Goal: Task Accomplishment & Management: Manage account settings

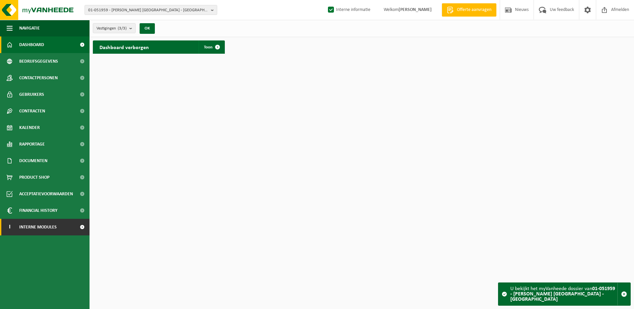
click at [39, 225] on span "Interne modules" at bounding box center [37, 227] width 37 height 17
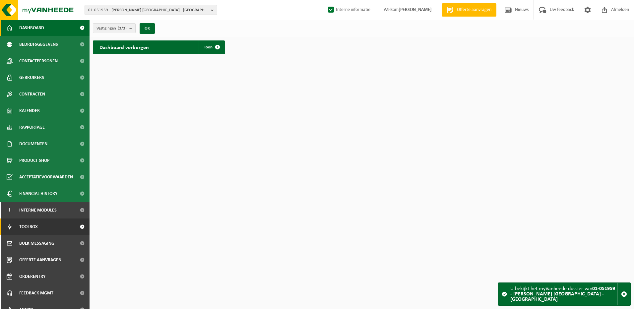
scroll to position [26, 0]
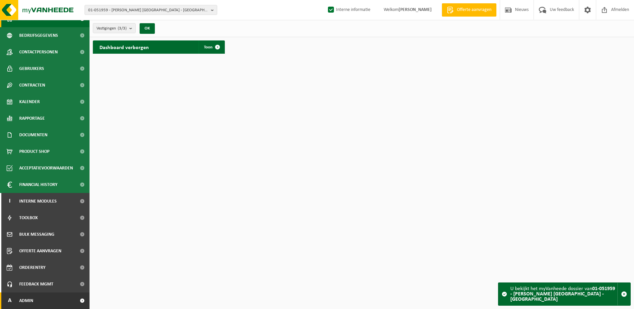
click at [48, 300] on link "A Admin" at bounding box center [45, 301] width 90 height 17
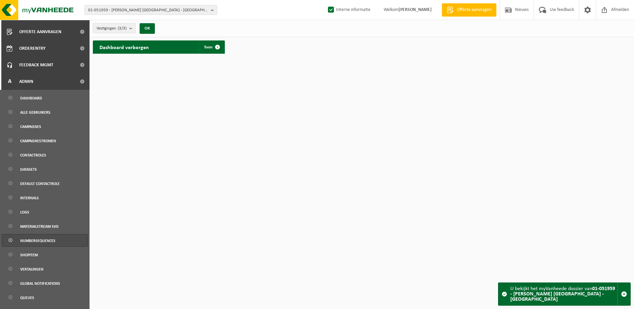
scroll to position [256, 0]
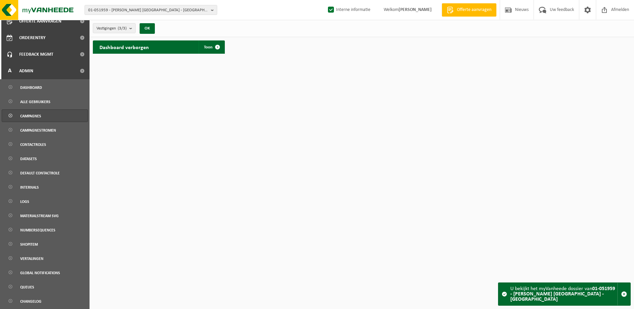
click at [35, 119] on span "Campagnes" at bounding box center [30, 116] width 21 height 13
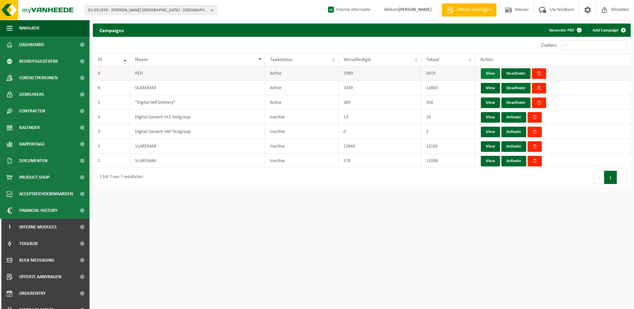
click at [484, 71] on link "View" at bounding box center [490, 73] width 19 height 11
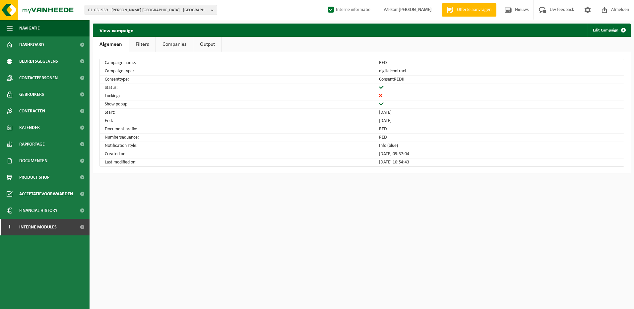
click at [164, 44] on link "Companies" at bounding box center [174, 44] width 37 height 15
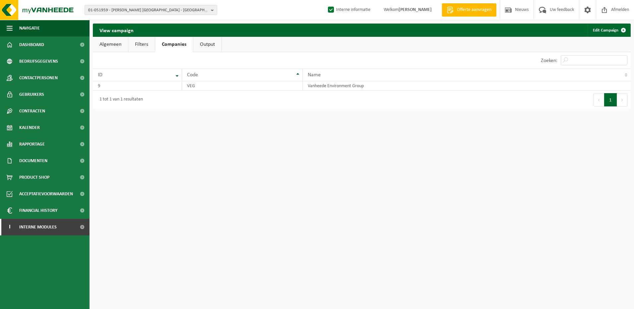
click at [139, 43] on link "Filters" at bounding box center [141, 44] width 27 height 15
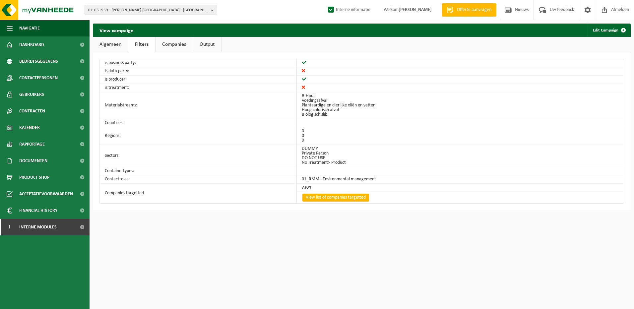
click at [335, 196] on link "View list of companies targetted" at bounding box center [336, 198] width 67 height 8
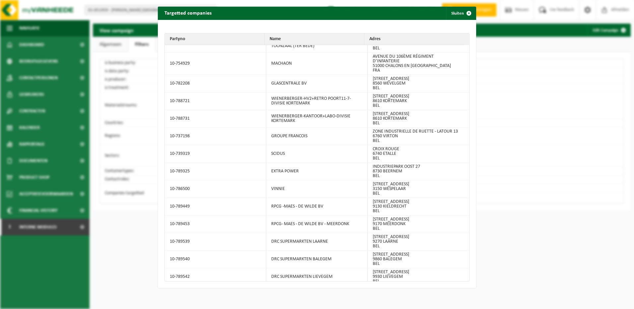
scroll to position [34562, 0]
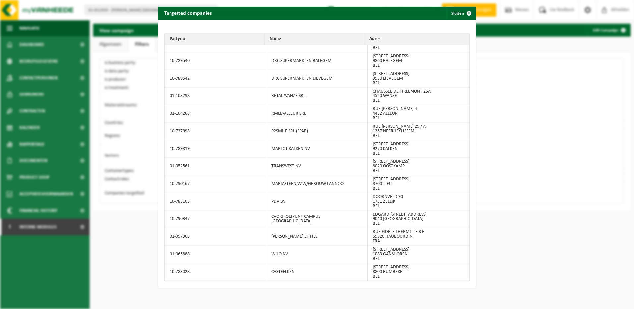
click at [230, 123] on td "10-737998" at bounding box center [216, 132] width 102 height 18
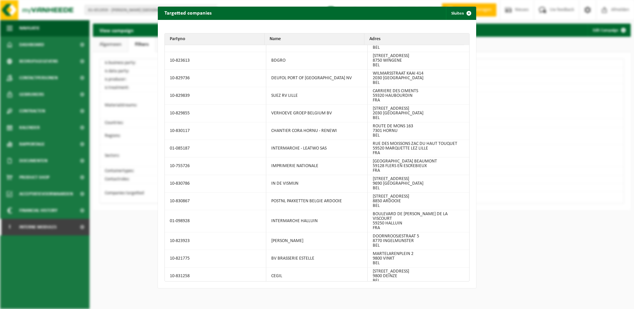
scroll to position [43193, 0]
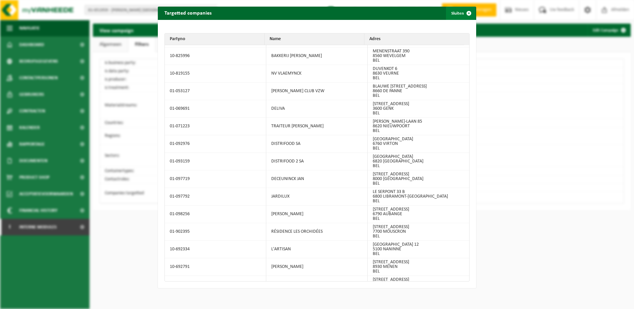
click at [458, 12] on button "Sluiten" at bounding box center [461, 13] width 30 height 13
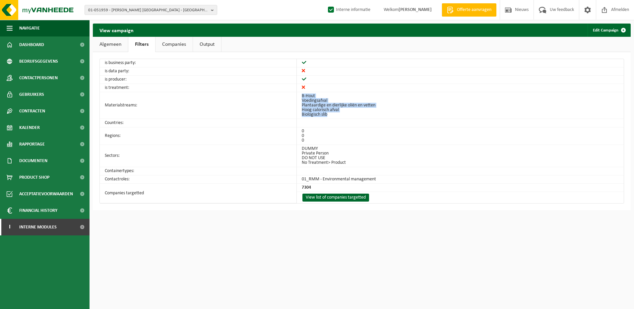
drag, startPoint x: 302, startPoint y: 95, endPoint x: 336, endPoint y: 115, distance: 40.0
click at [336, 115] on td "B-Hout Voedingsafval Plantaardige en dierlijke oliën en vetten Hoog calorisch a…" at bounding box center [460, 105] width 327 height 27
drag, startPoint x: 336, startPoint y: 115, endPoint x: 321, endPoint y: 111, distance: 15.9
copy ul "B-Hout Voedingsafval Plantaardige en dierlijke oliën en vetten Hoog calorisch a…"
click at [245, 231] on div "01-051959 - EMELIA NV - GENT 01-072885 - EMELIA NV - DESTELBERGEN 01-099575 - E…" at bounding box center [317, 154] width 634 height 309
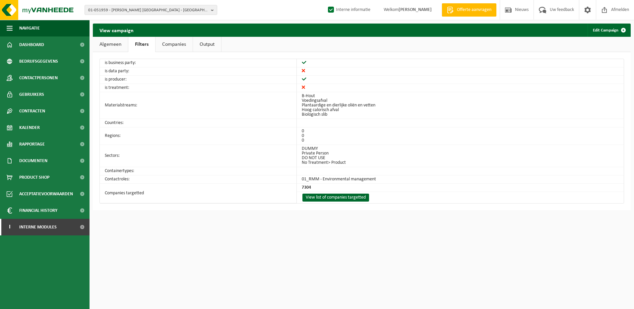
click at [121, 41] on link "Algemeen" at bounding box center [110, 44] width 35 height 15
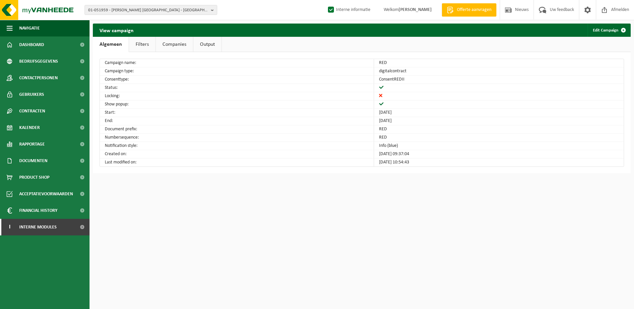
click at [151, 44] on link "Filters" at bounding box center [142, 44] width 27 height 15
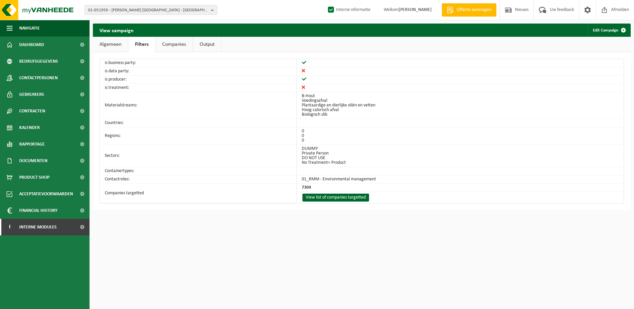
click at [179, 43] on link "Companies" at bounding box center [174, 44] width 37 height 15
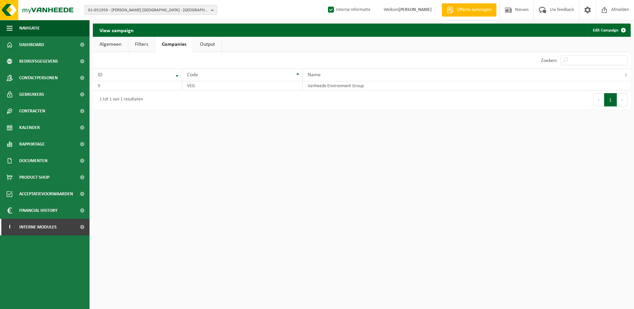
click at [207, 43] on link "Output" at bounding box center [207, 44] width 28 height 15
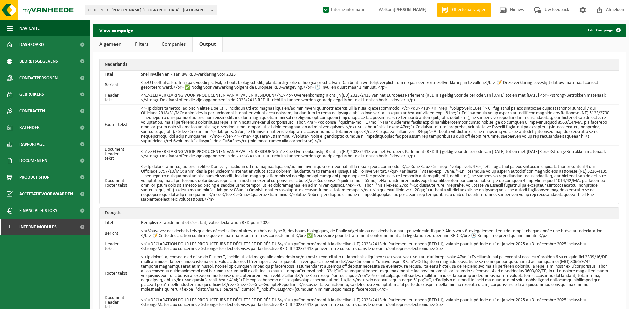
click at [172, 43] on link "Companies" at bounding box center [173, 44] width 37 height 15
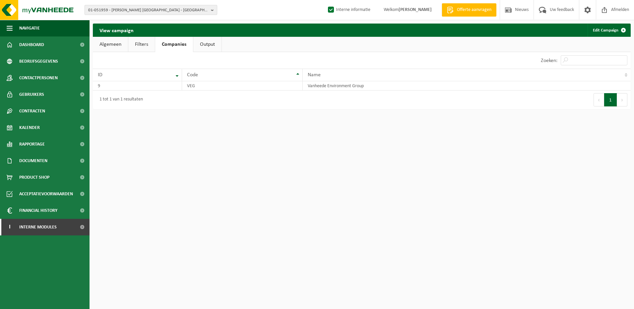
click at [127, 9] on span "01-051959 - EMELIA NV - GENT" at bounding box center [148, 10] width 120 height 10
type input "01-098966"
click at [133, 28] on li "01-098966 - ZEEBRUGGE FOOD LOGISTICS NV - LISSEWEGE" at bounding box center [150, 31] width 129 height 8
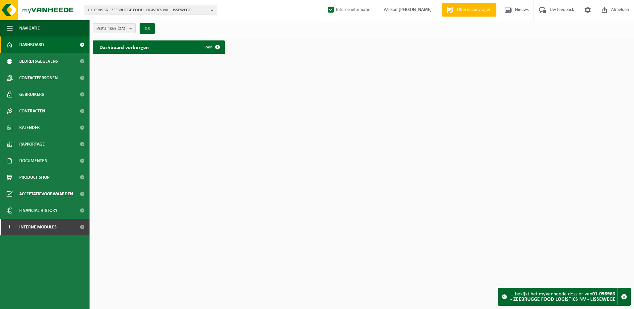
click at [103, 31] on span "Vestigingen (2/2)" at bounding box center [112, 29] width 30 height 10
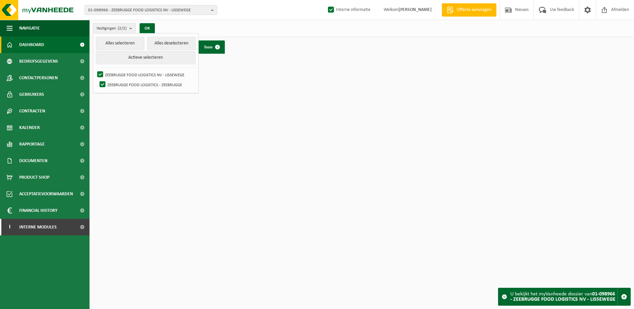
click at [103, 31] on span "Vestigingen (2/2)" at bounding box center [112, 29] width 30 height 10
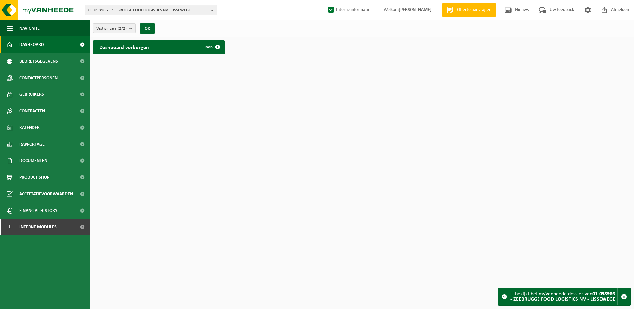
click at [124, 26] on count "(2/2)" at bounding box center [122, 28] width 9 height 4
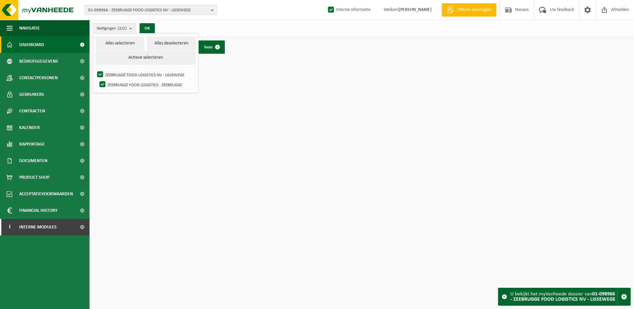
click at [124, 26] on count "(2/2)" at bounding box center [122, 28] width 9 height 4
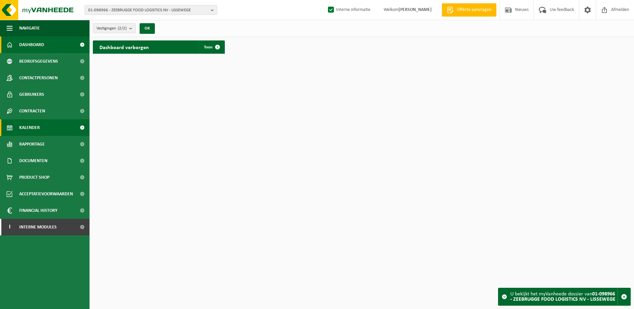
click at [56, 128] on link "Kalender" at bounding box center [45, 127] width 90 height 17
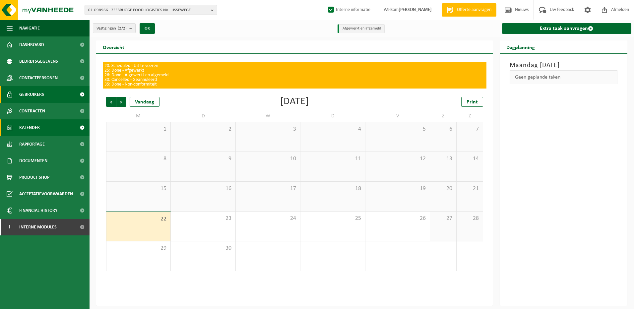
click at [34, 92] on span "Gebruikers" at bounding box center [31, 94] width 25 height 17
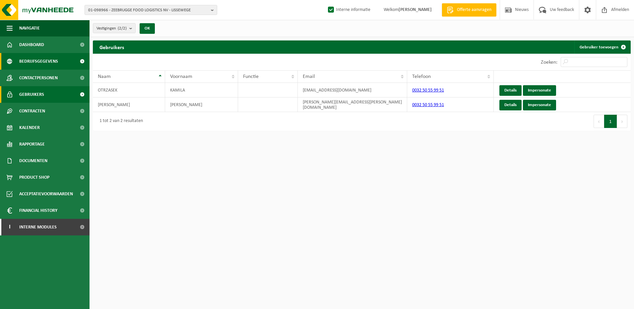
click at [32, 59] on span "Bedrijfsgegevens" at bounding box center [38, 61] width 39 height 17
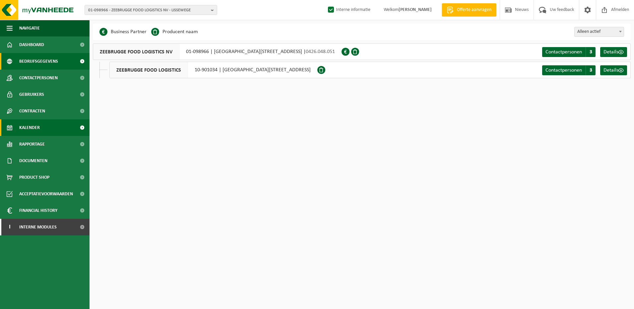
click at [42, 124] on link "Kalender" at bounding box center [45, 127] width 90 height 17
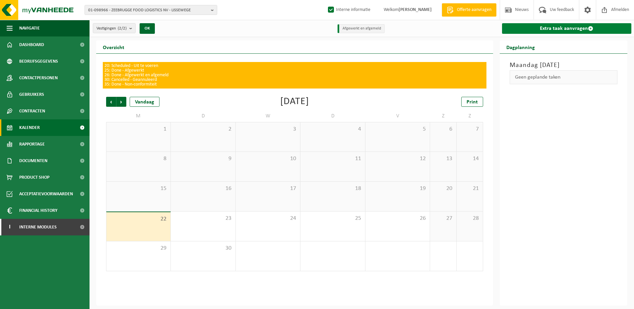
click at [566, 29] on link "Extra taak aanvragen" at bounding box center [567, 28] width 130 height 11
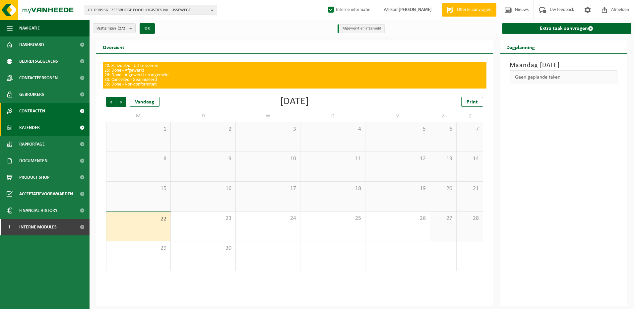
click at [37, 116] on span "Contracten" at bounding box center [32, 111] width 26 height 17
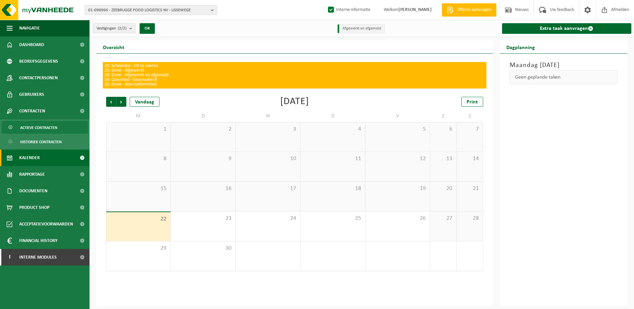
click at [33, 124] on span "Actieve contracten" at bounding box center [38, 127] width 37 height 13
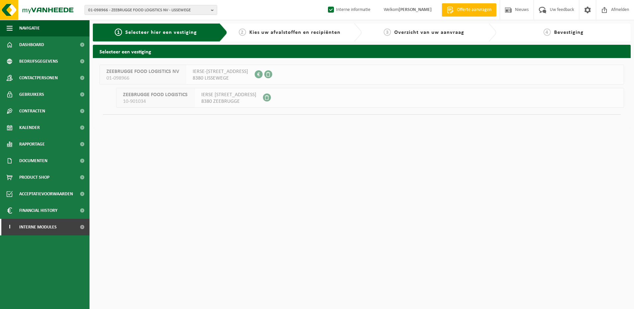
click at [220, 82] on div "IERSE-ZEESTRAAT 50 8380 LISSEWEGE 0426.048.051" at bounding box center [220, 74] width 69 height 19
click at [223, 76] on span "8380 LISSEWEGE" at bounding box center [220, 78] width 55 height 7
click at [234, 100] on span "8380 ZEEBRUGGE" at bounding box center [228, 101] width 55 height 7
drag, startPoint x: 234, startPoint y: 100, endPoint x: 231, endPoint y: 80, distance: 20.1
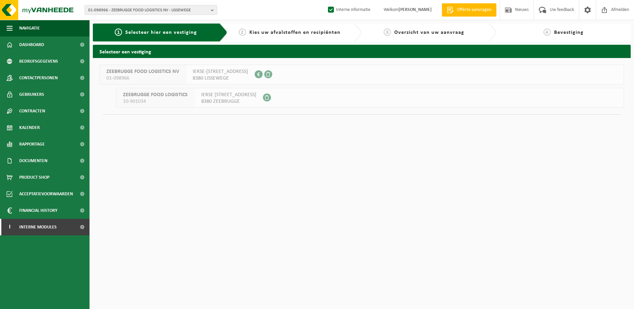
click at [231, 80] on span "8380 LISSEWEGE" at bounding box center [220, 78] width 55 height 7
click at [207, 113] on div "ZEEBRUGGE FOOD LOGISTICS NV 01-098966 IERSE-ZEESTRAAT 50 8380 LISSEWEGE 0426.04…" at bounding box center [362, 93] width 538 height 70
click at [210, 82] on div "IERSE-ZEESTRAAT 50 8380 LISSEWEGE 0426.048.051" at bounding box center [220, 74] width 69 height 19
click at [214, 77] on span "8380 LISSEWEGE" at bounding box center [220, 78] width 55 height 7
click at [210, 96] on span "IERSE ZEESTRAAT 100" at bounding box center [228, 95] width 55 height 7
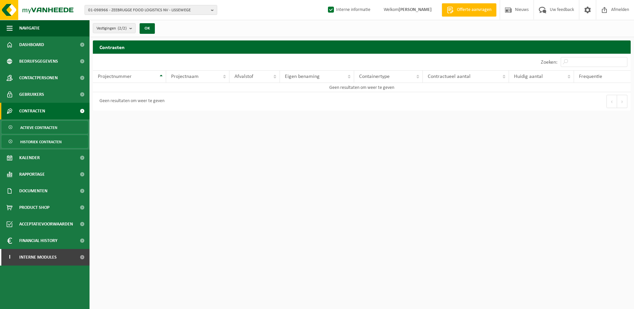
click at [41, 141] on span "Historiek contracten" at bounding box center [40, 142] width 41 height 13
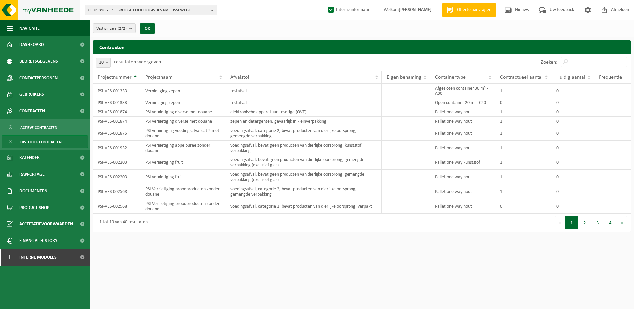
click at [48, 7] on img at bounding box center [40, 10] width 80 height 20
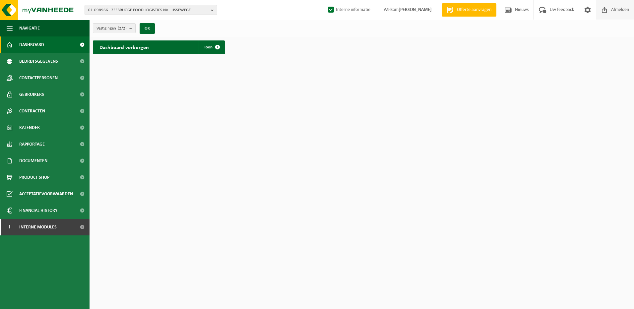
click at [610, 8] on span "Afmelden" at bounding box center [620, 10] width 21 height 20
